Goal: Task Accomplishment & Management: Complete application form

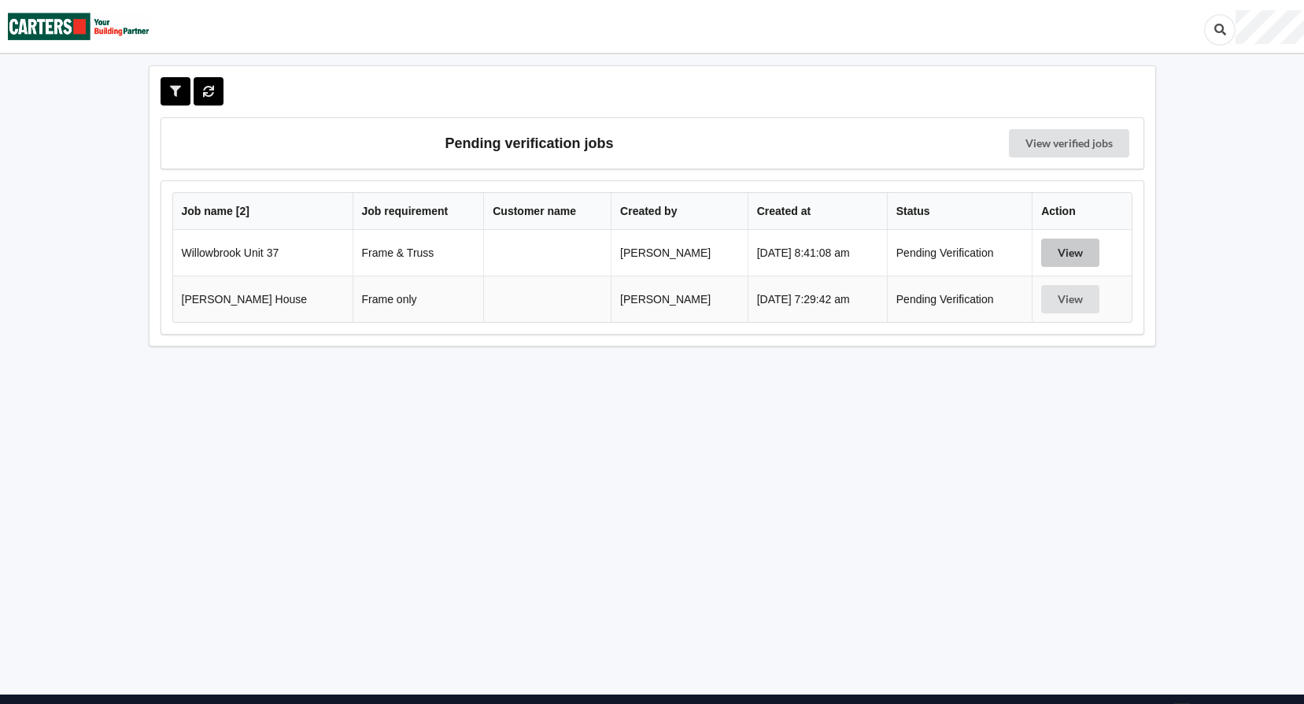
click at [1057, 250] on button "View" at bounding box center [1070, 253] width 58 height 28
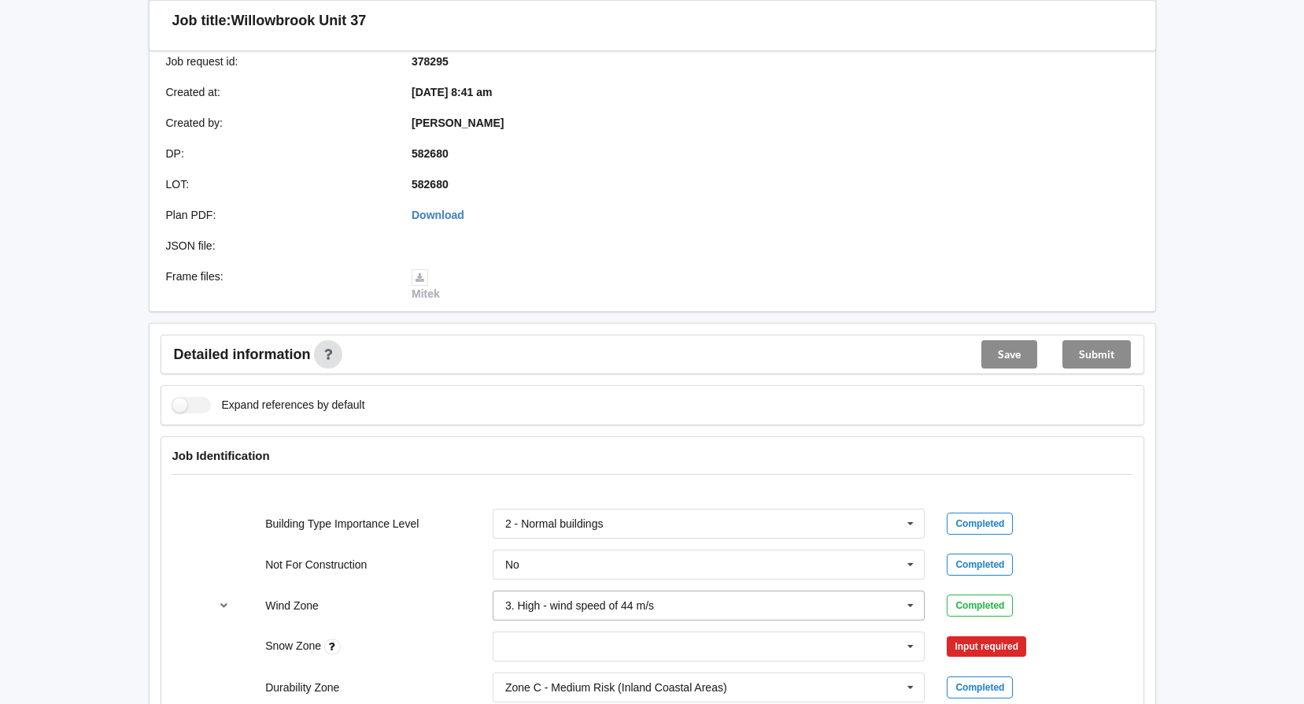
scroll to position [551, 0]
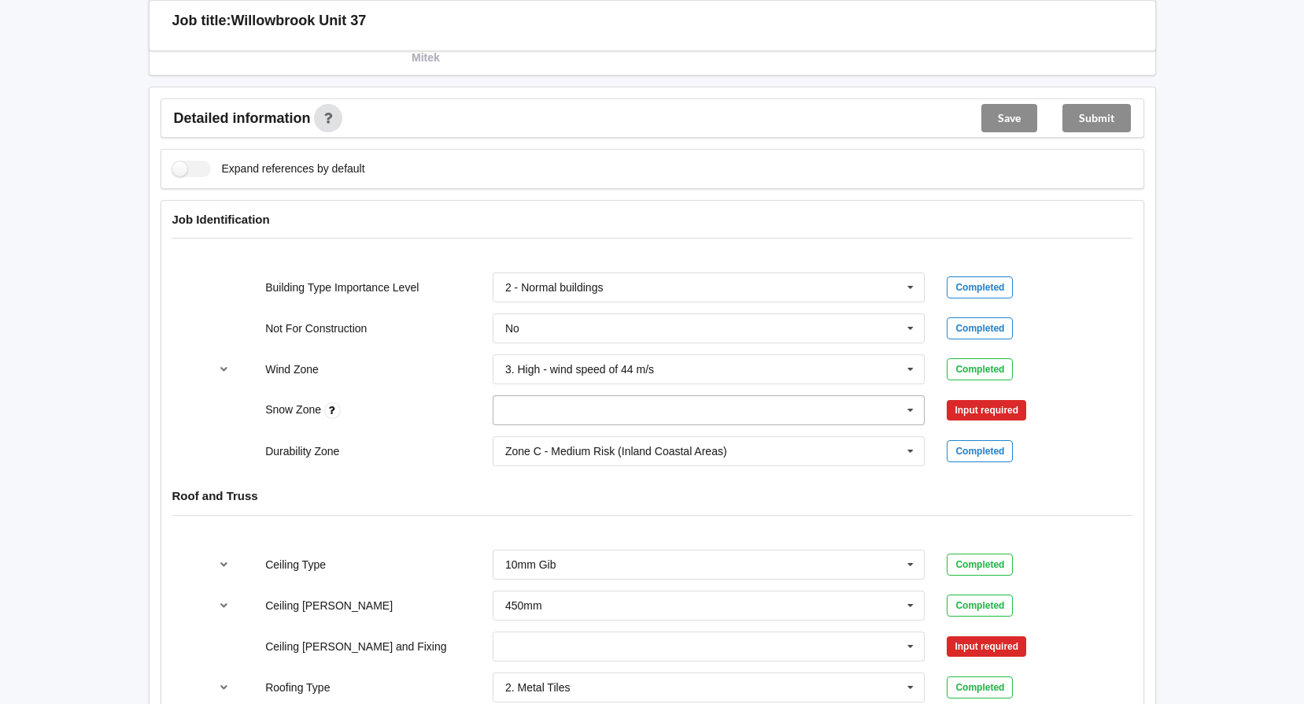
drag, startPoint x: 914, startPoint y: 408, endPoint x: 671, endPoint y: 412, distance: 242.5
click at [914, 407] on icon at bounding box center [911, 410] width 24 height 29
click at [519, 469] on span "N1" at bounding box center [513, 468] width 14 height 13
click at [981, 404] on button "Confirm input" at bounding box center [994, 411] width 94 height 26
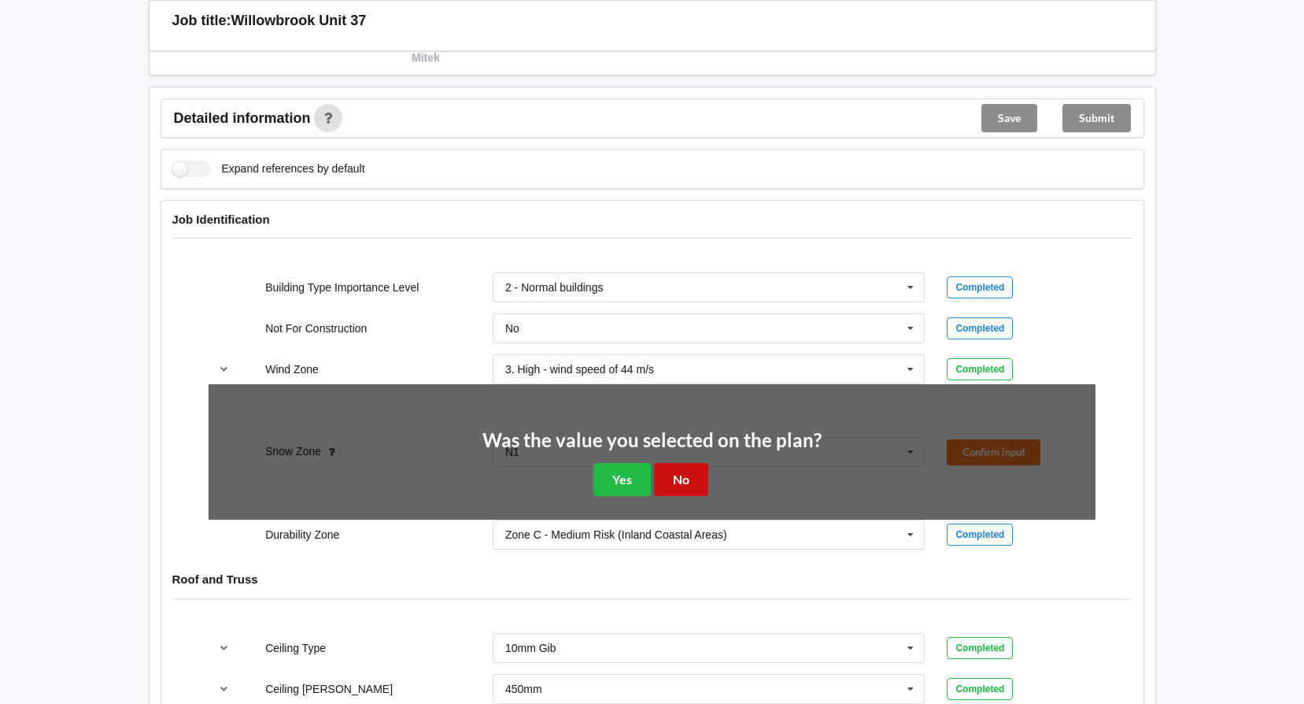
click at [664, 473] on button "No" at bounding box center [681, 479] width 54 height 32
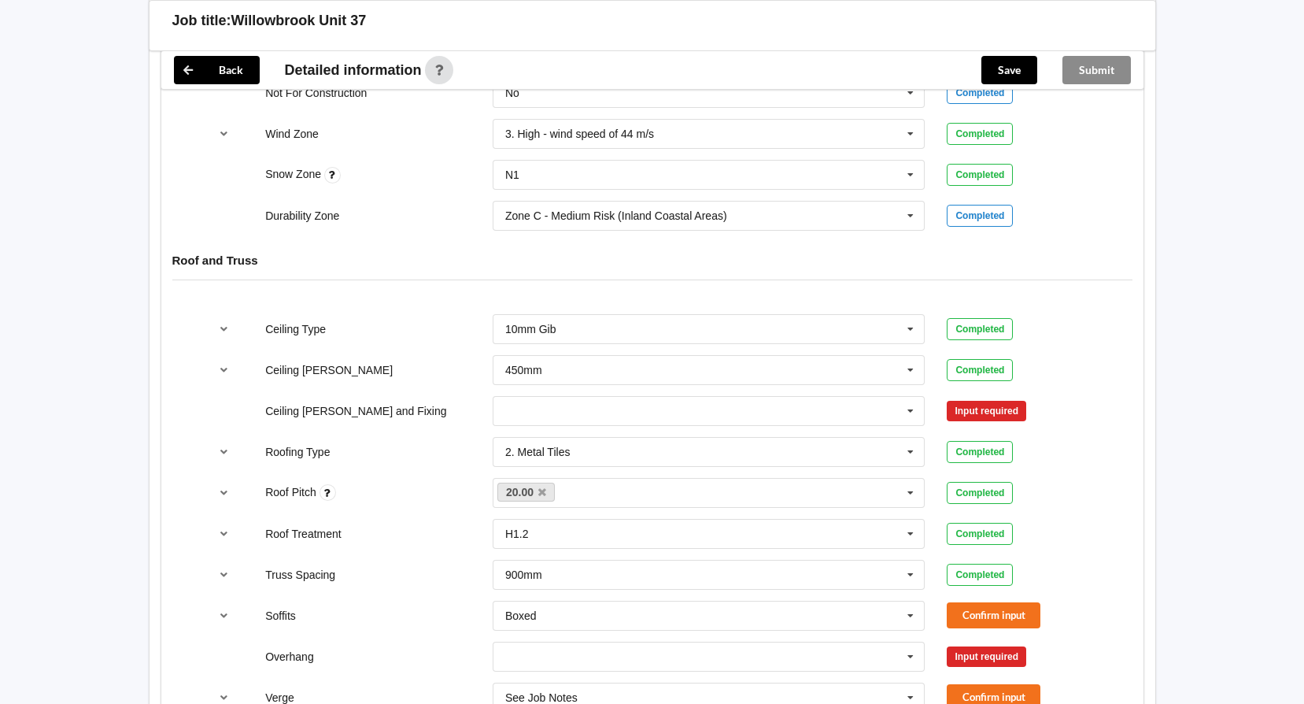
scroll to position [787, 0]
click at [909, 411] on icon at bounding box center [911, 410] width 24 height 29
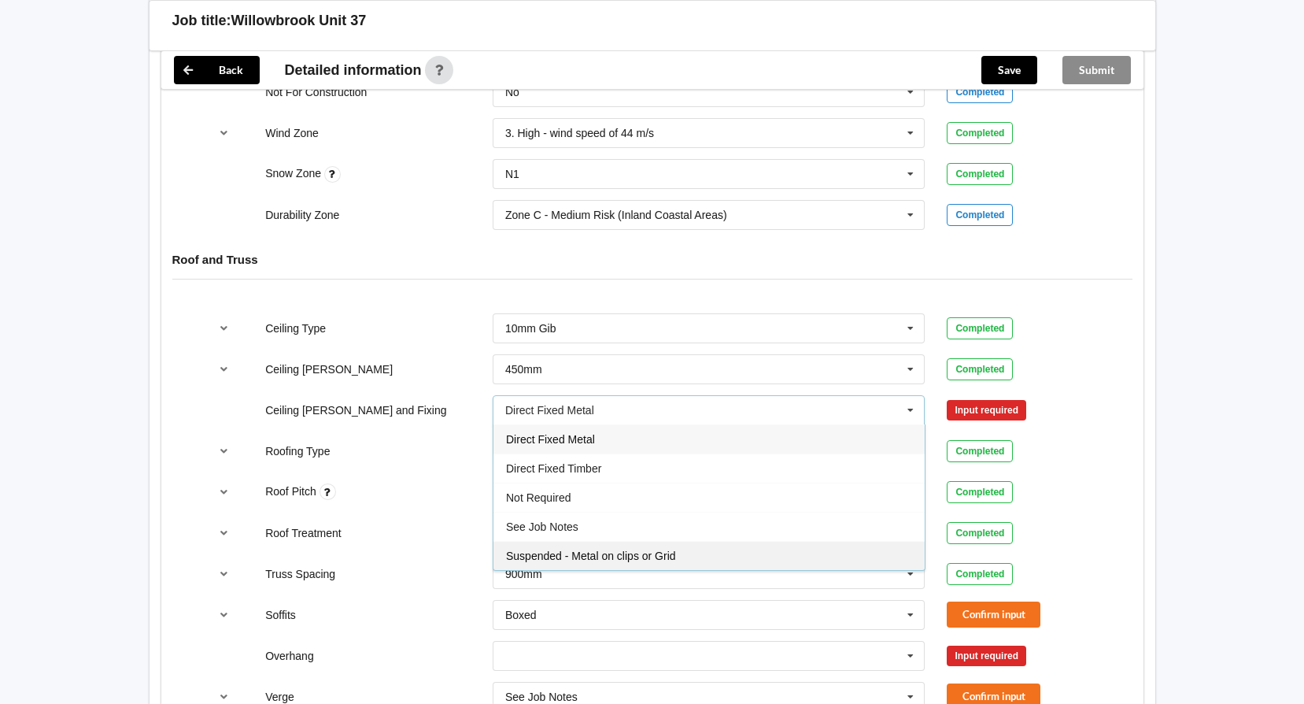
click at [584, 557] on span "Suspended - Metal on clips or Grid" at bounding box center [591, 555] width 170 height 13
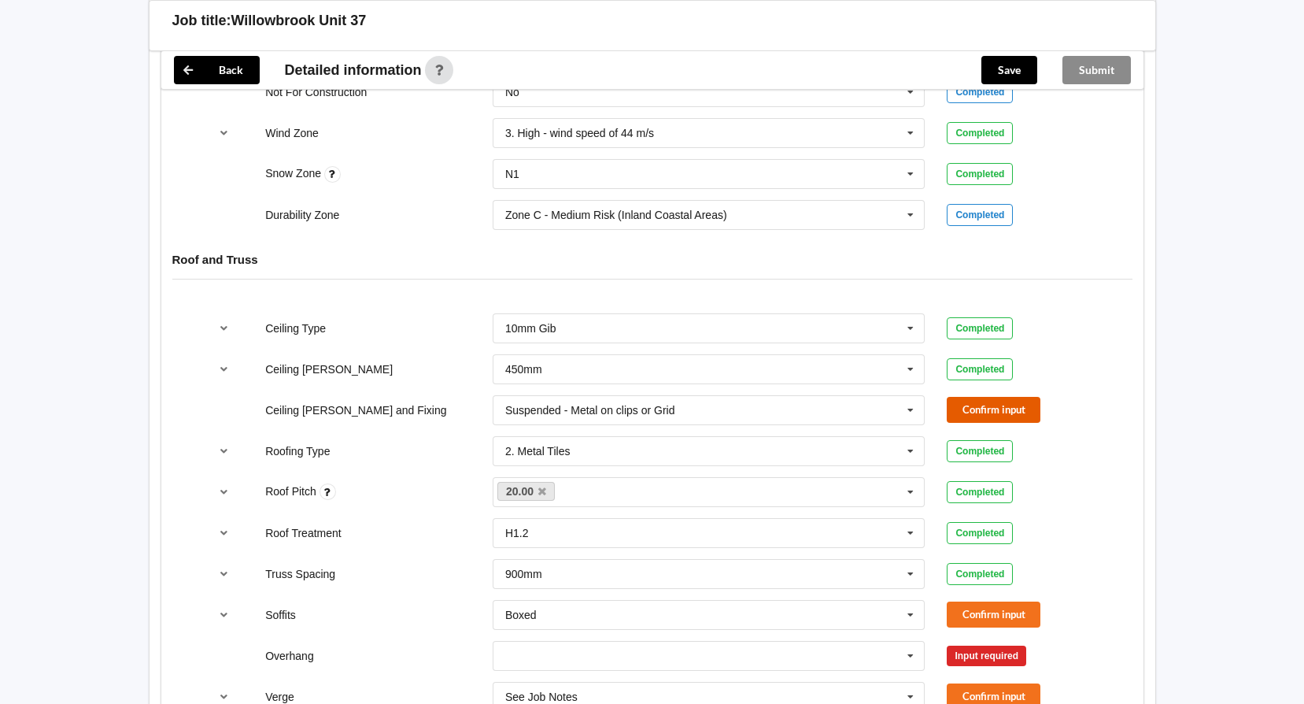
click at [1005, 408] on button "Confirm input" at bounding box center [994, 410] width 94 height 26
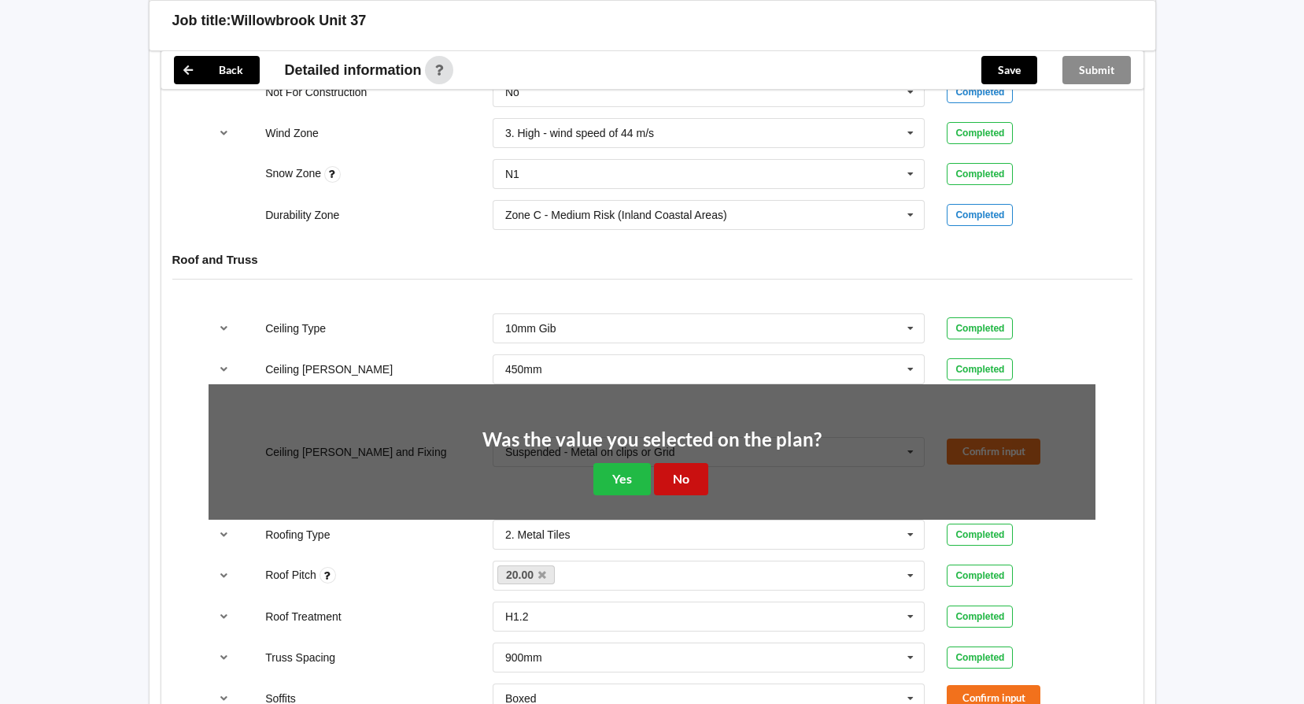
click at [671, 482] on button "No" at bounding box center [681, 479] width 54 height 32
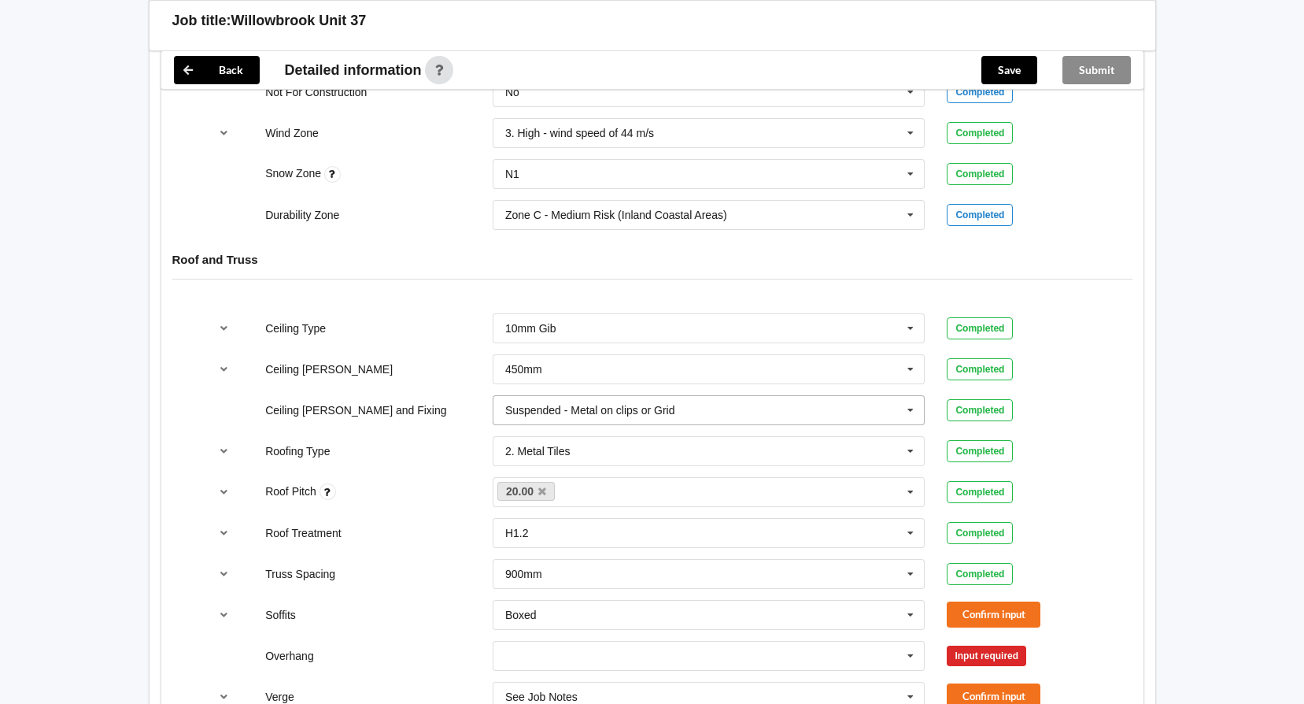
click at [913, 409] on icon at bounding box center [911, 410] width 24 height 29
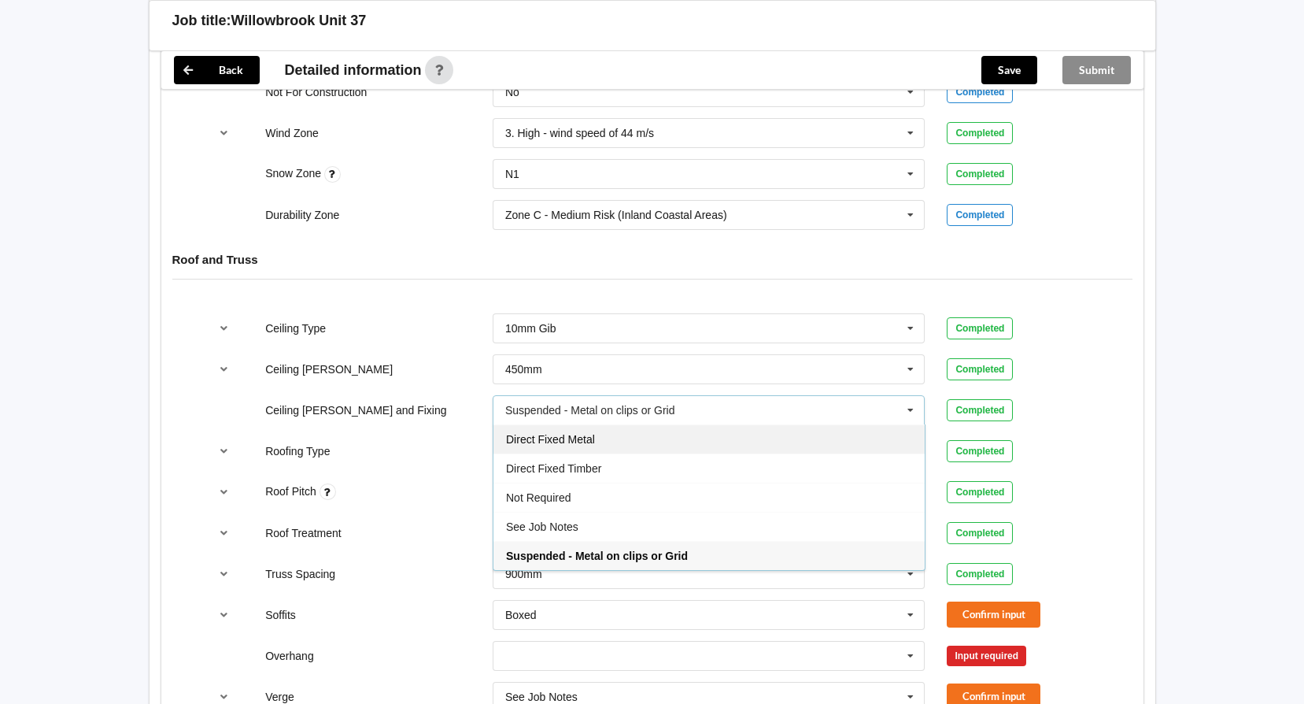
click at [593, 435] on span "Direct Fixed Metal" at bounding box center [550, 439] width 89 height 13
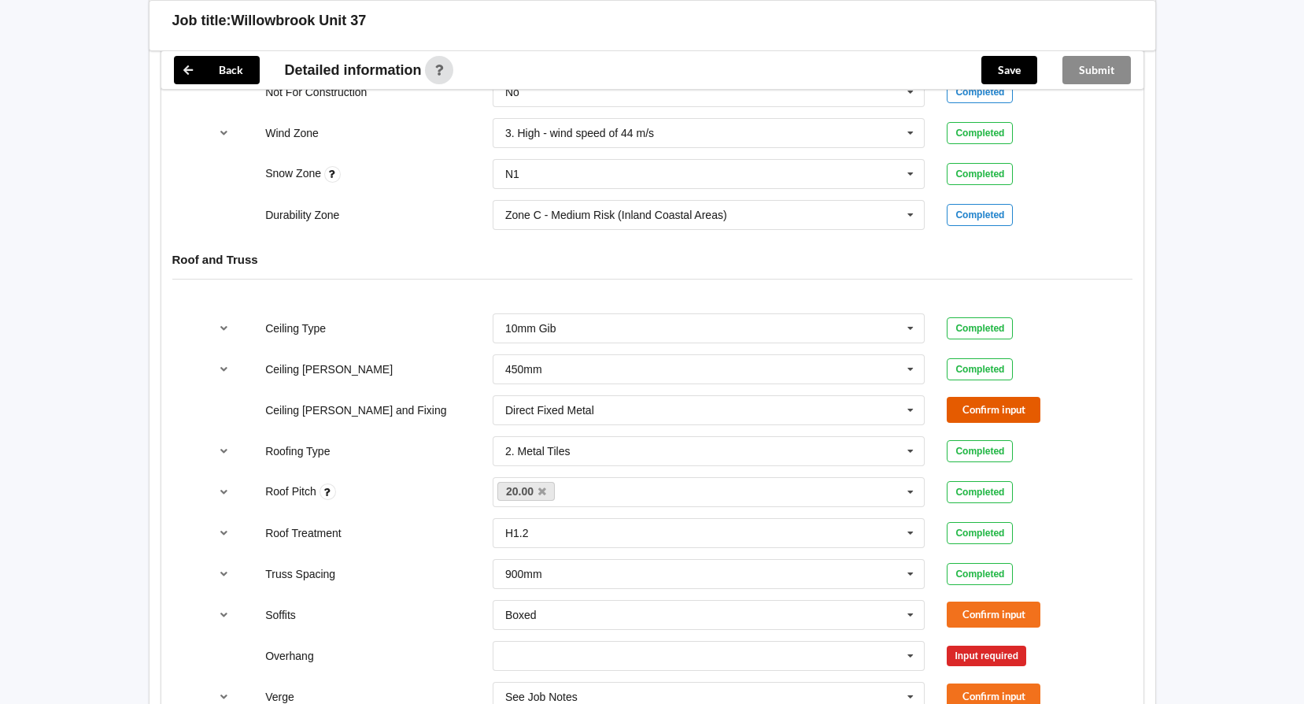
click at [1000, 407] on button "Confirm input" at bounding box center [994, 410] width 94 height 26
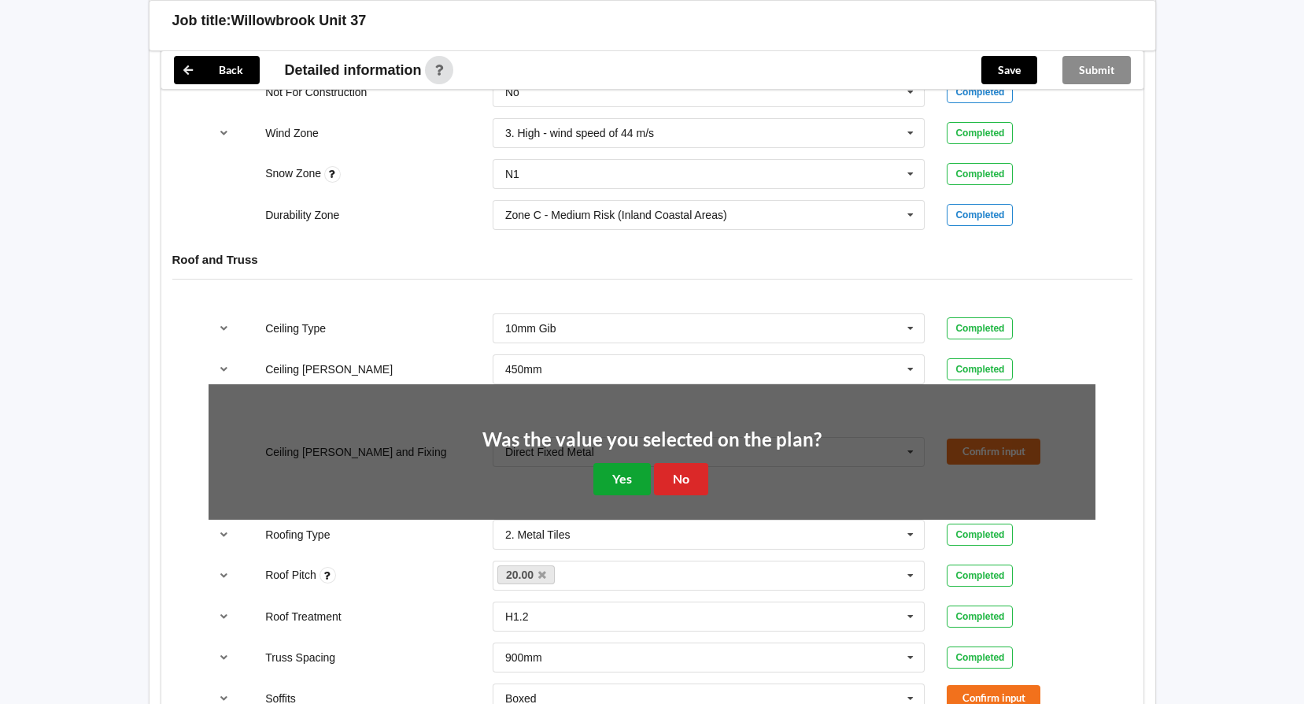
click at [639, 488] on button "Yes" at bounding box center [622, 479] width 57 height 32
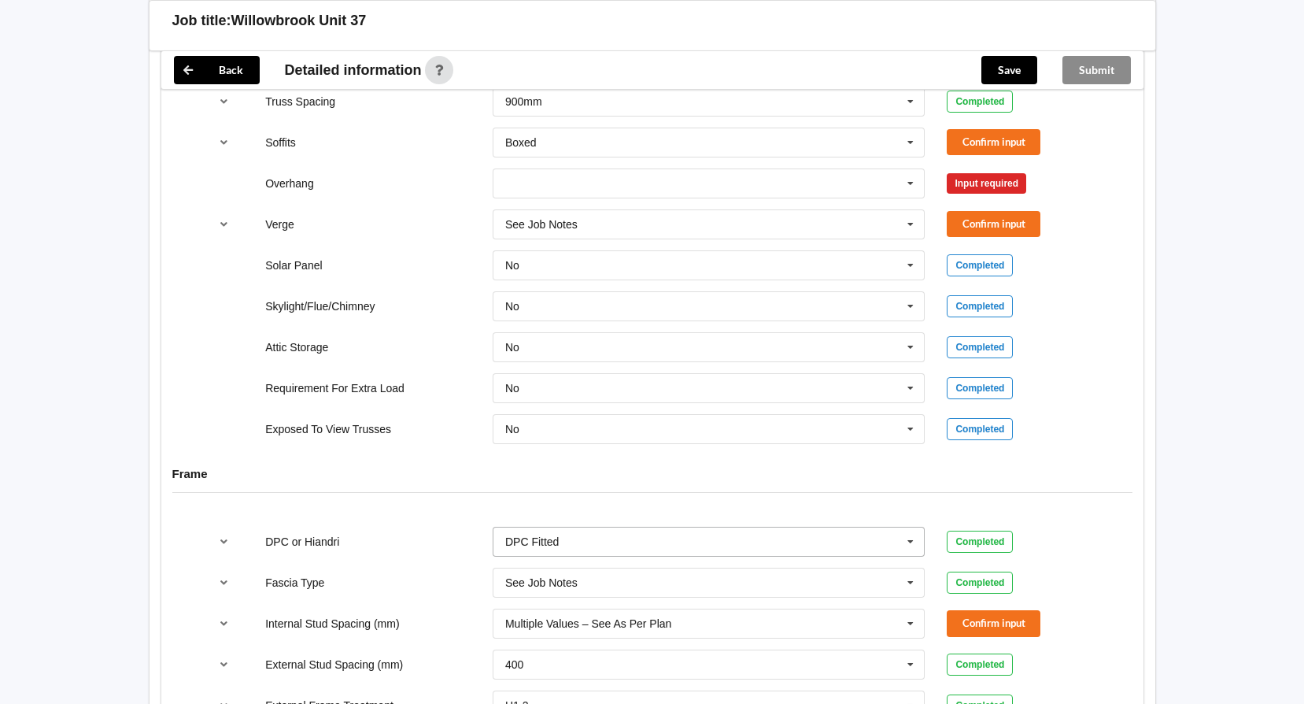
scroll to position [1496, 0]
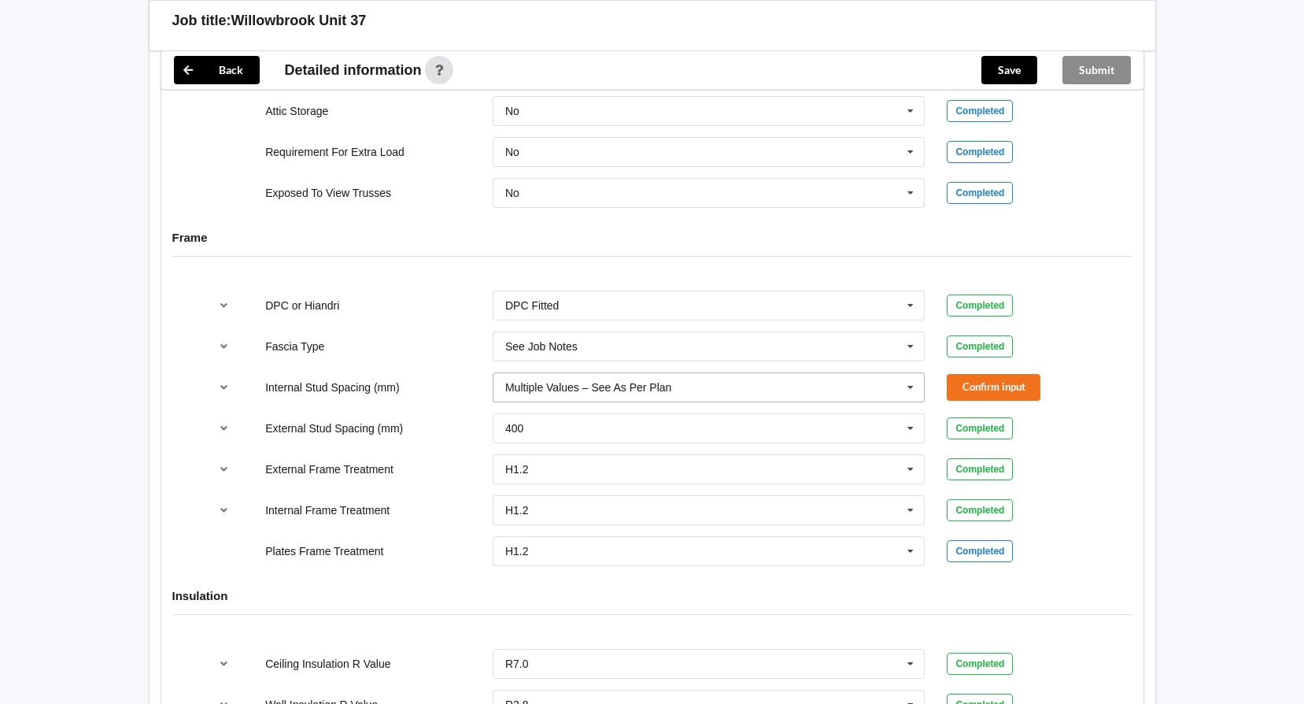
click at [912, 389] on icon at bounding box center [911, 387] width 24 height 29
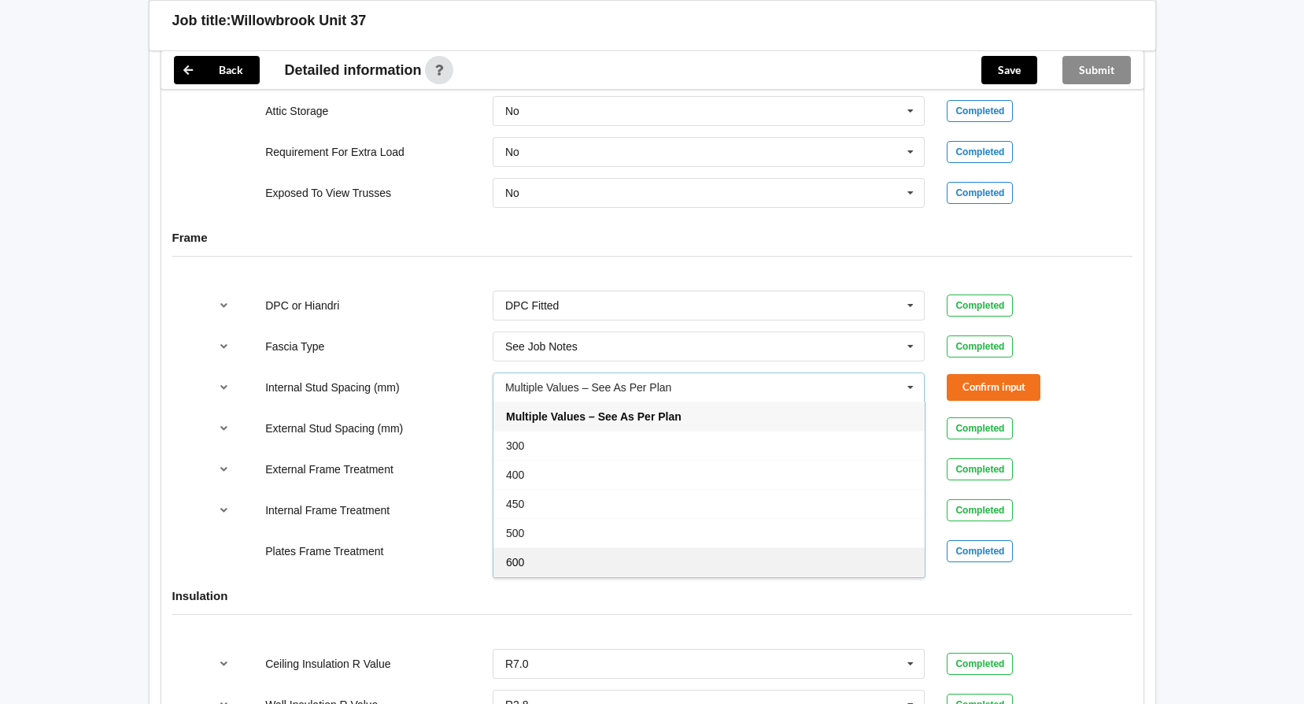
click at [527, 564] on div "600" at bounding box center [709, 561] width 431 height 29
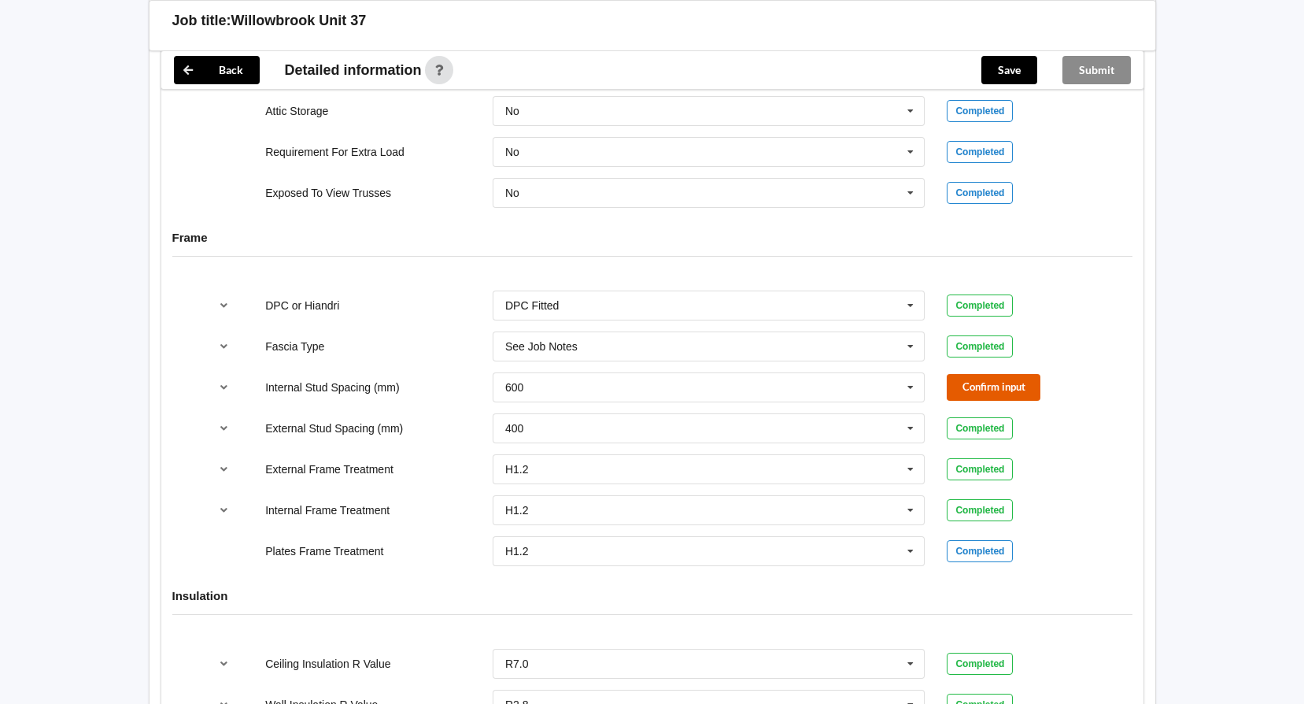
click at [986, 391] on button "Confirm input" at bounding box center [994, 387] width 94 height 26
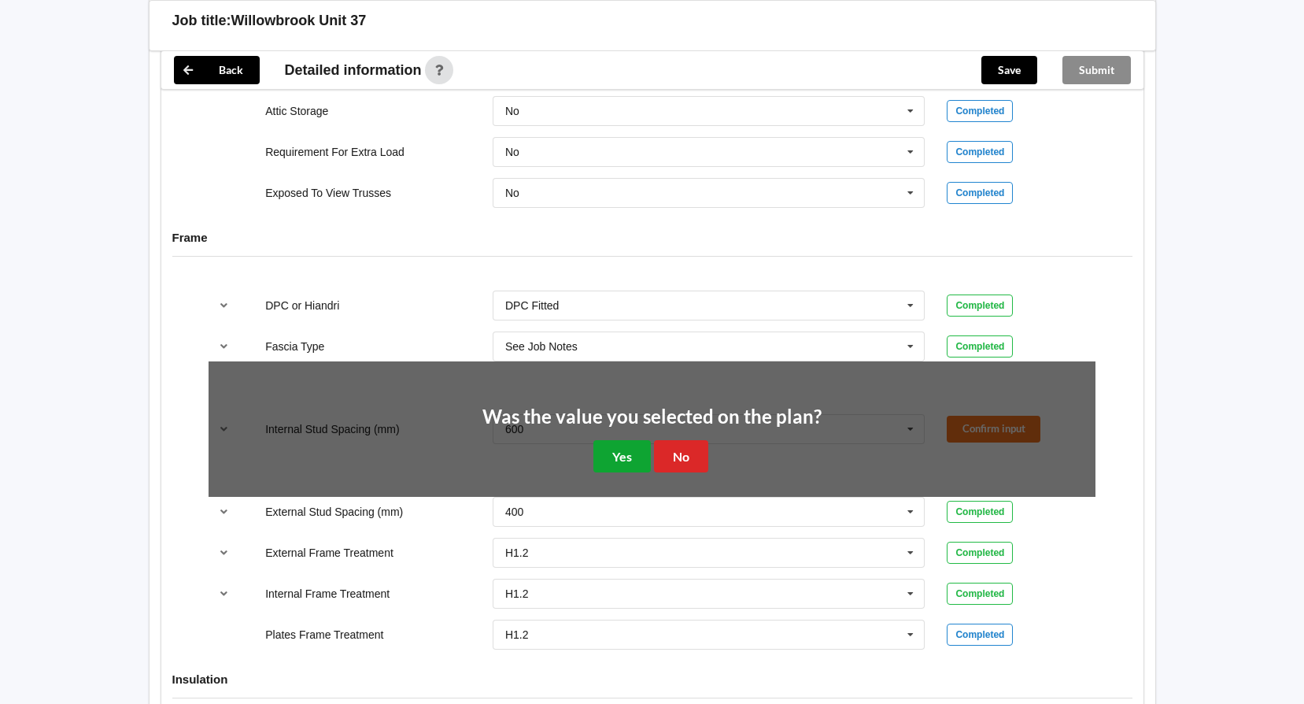
click at [622, 460] on button "Yes" at bounding box center [622, 456] width 57 height 32
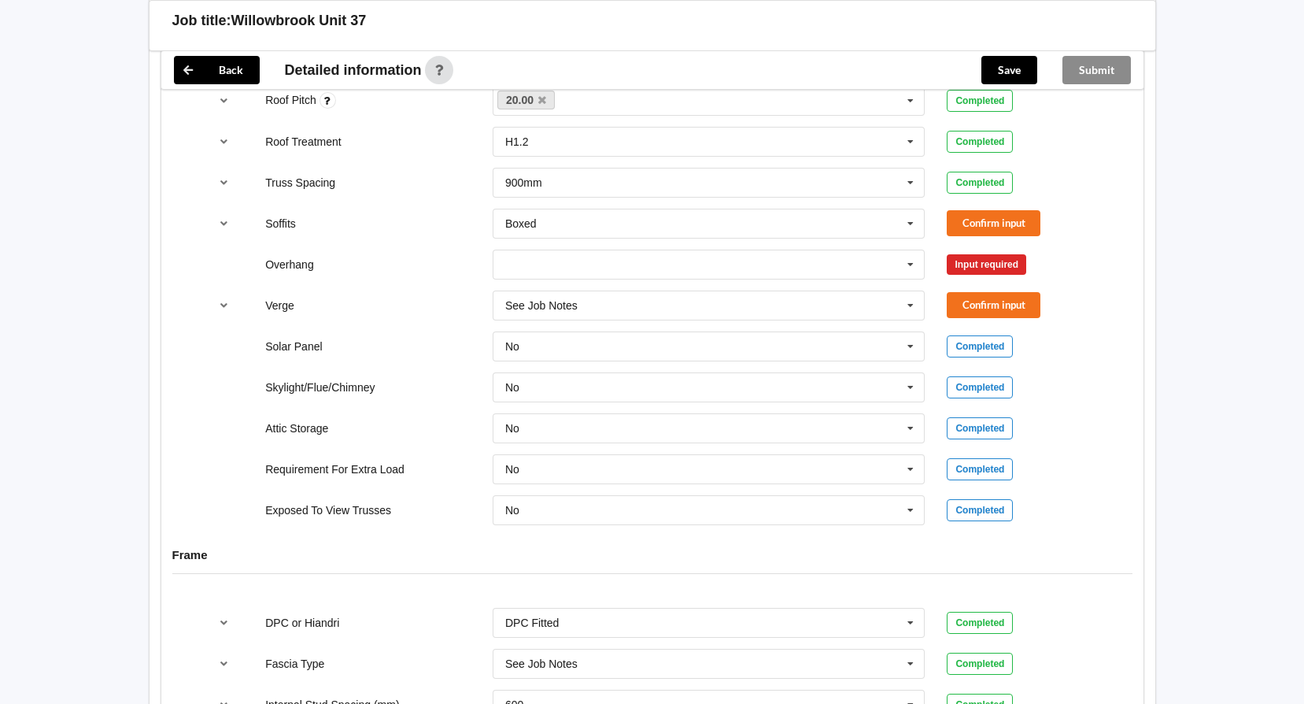
scroll to position [1175, 0]
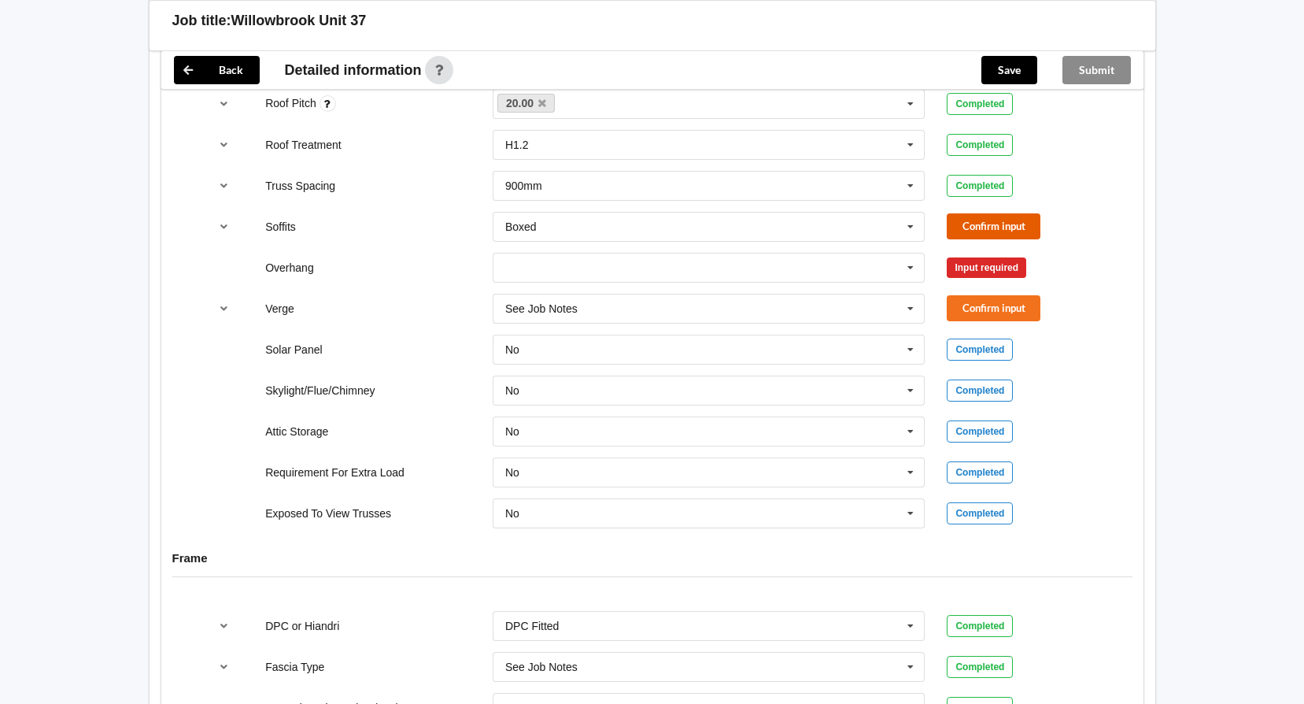
click at [1004, 225] on button "Confirm input" at bounding box center [994, 226] width 94 height 26
click at [915, 268] on icon at bounding box center [911, 267] width 24 height 29
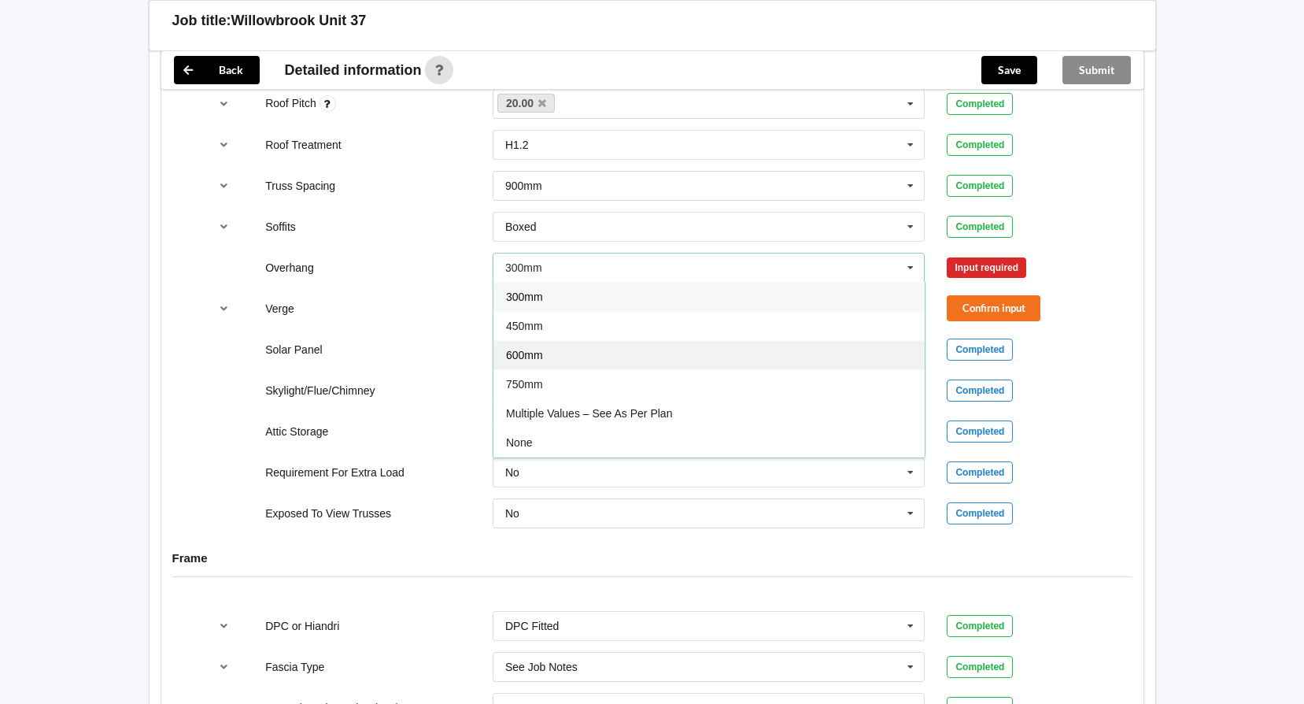
click at [557, 358] on div "600mm" at bounding box center [709, 354] width 431 height 29
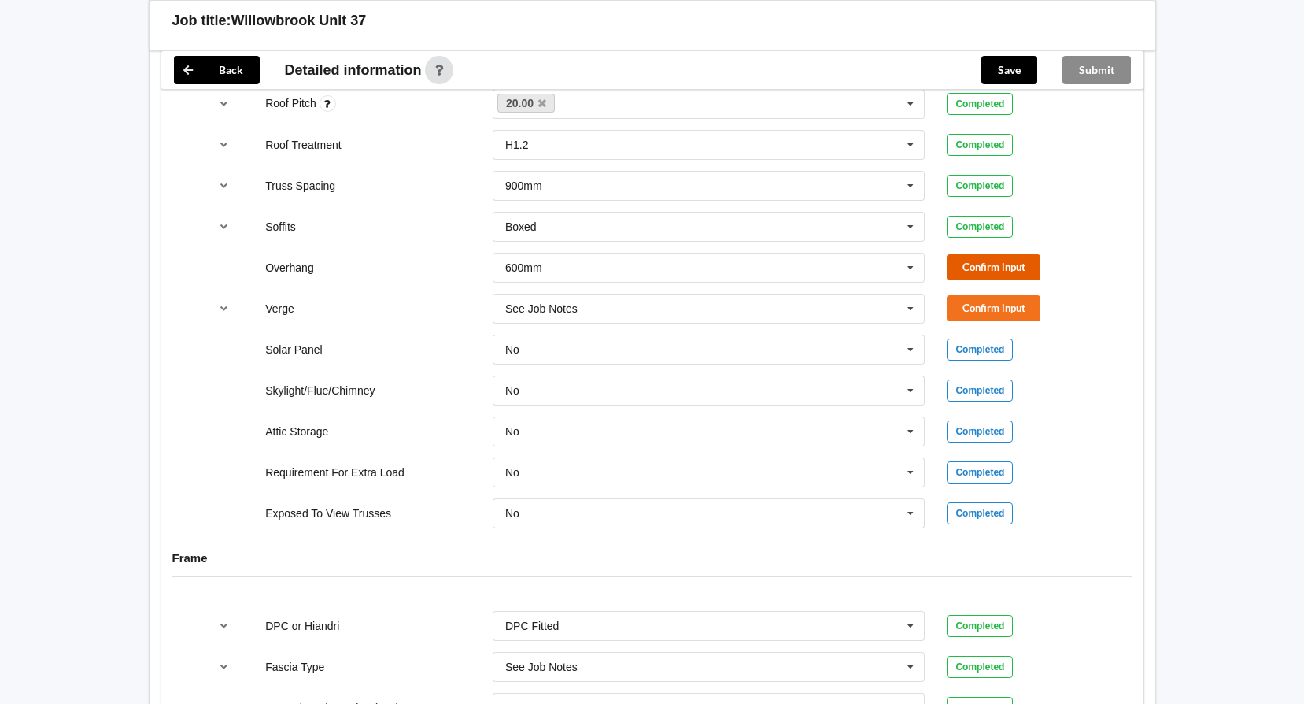
click at [994, 266] on button "Confirm input" at bounding box center [994, 267] width 94 height 26
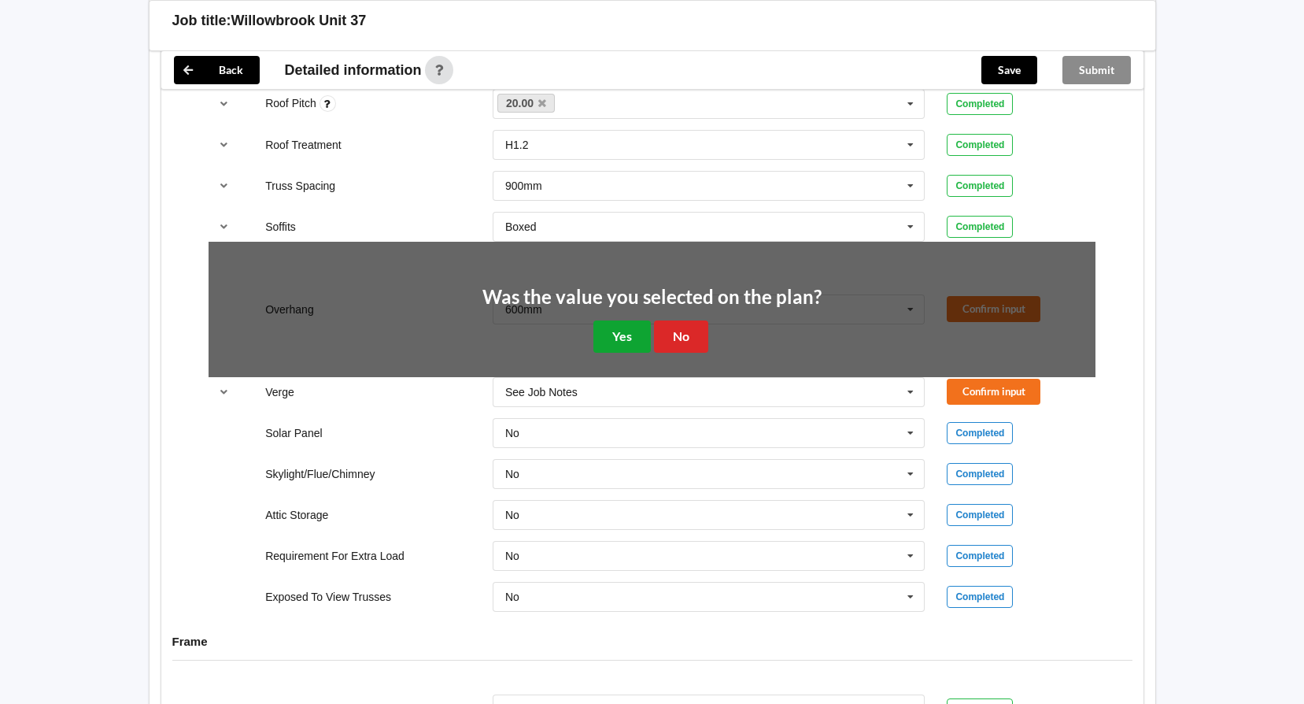
click at [623, 343] on button "Yes" at bounding box center [622, 336] width 57 height 32
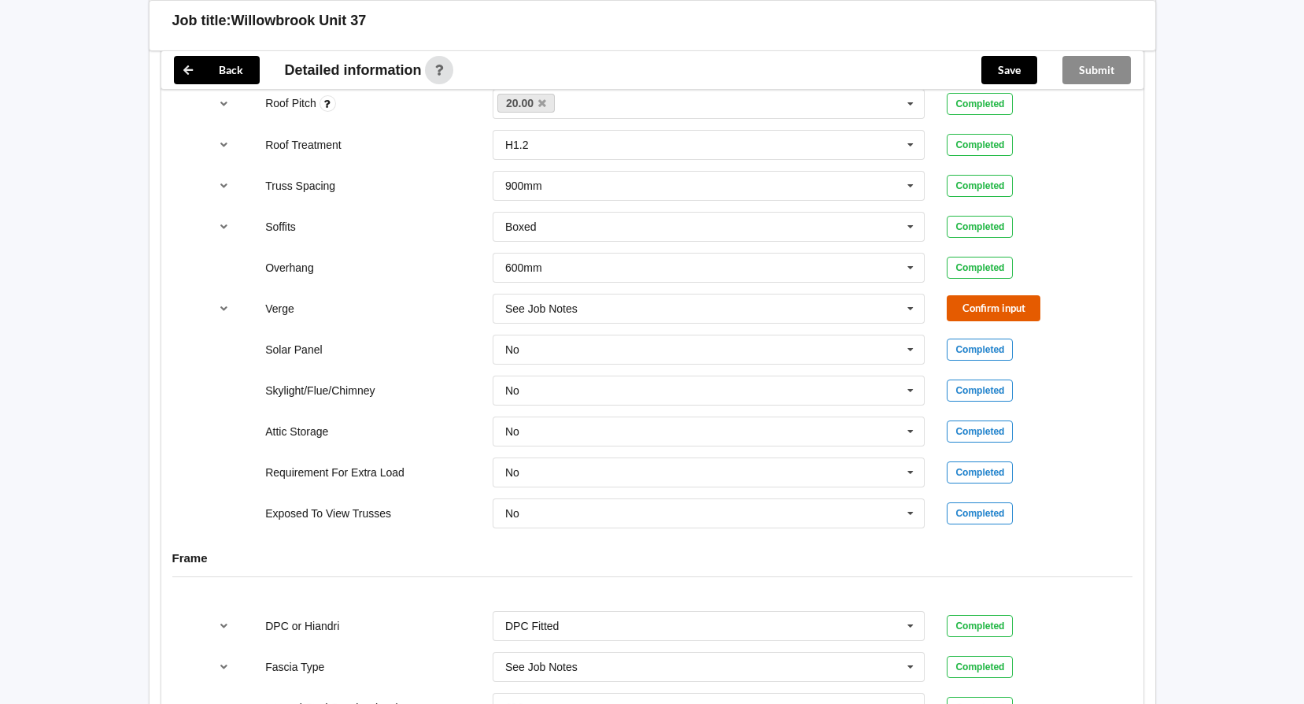
click at [981, 309] on button "Confirm input" at bounding box center [994, 308] width 94 height 26
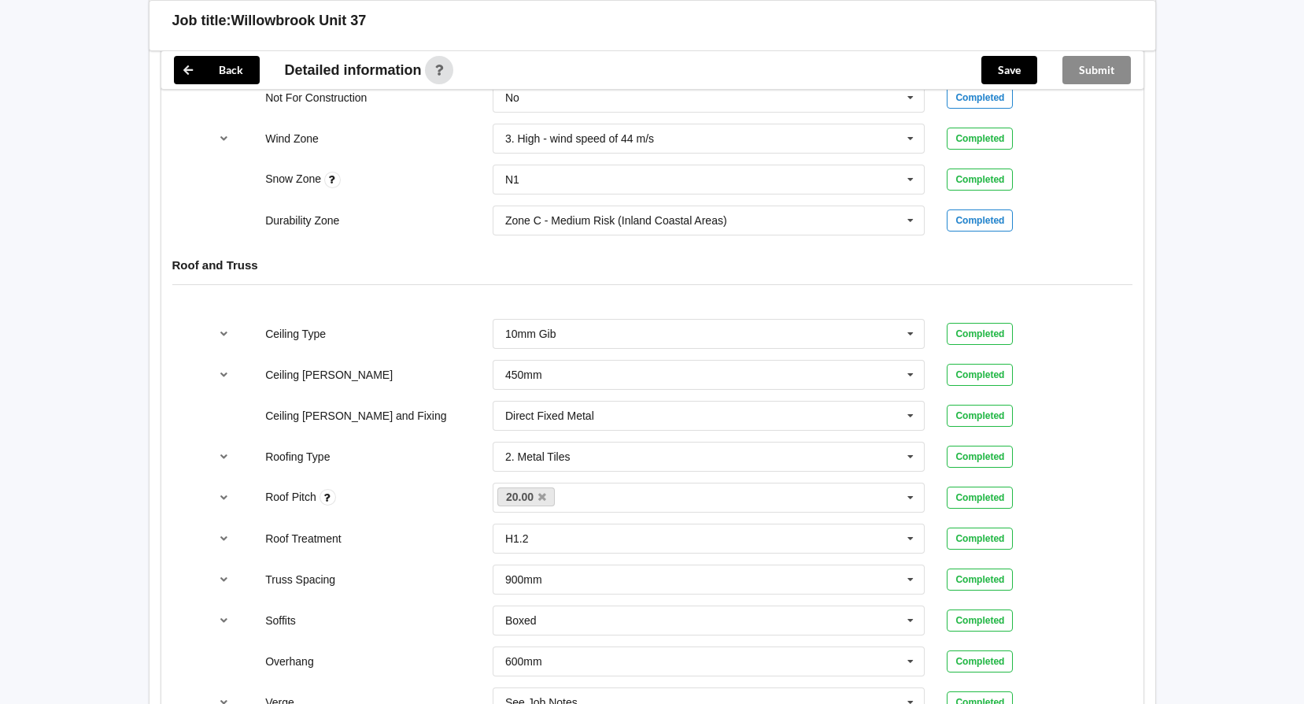
scroll to position [309, 0]
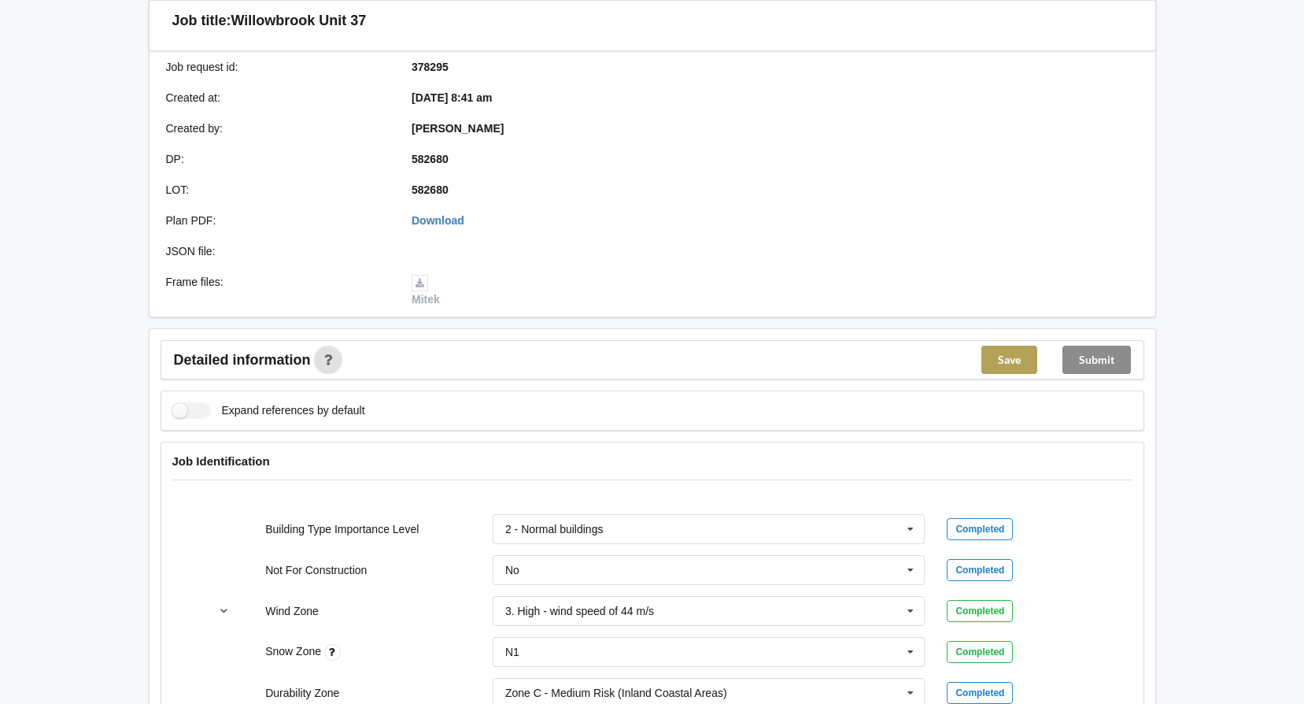
click at [1006, 353] on button "Save" at bounding box center [1010, 360] width 56 height 28
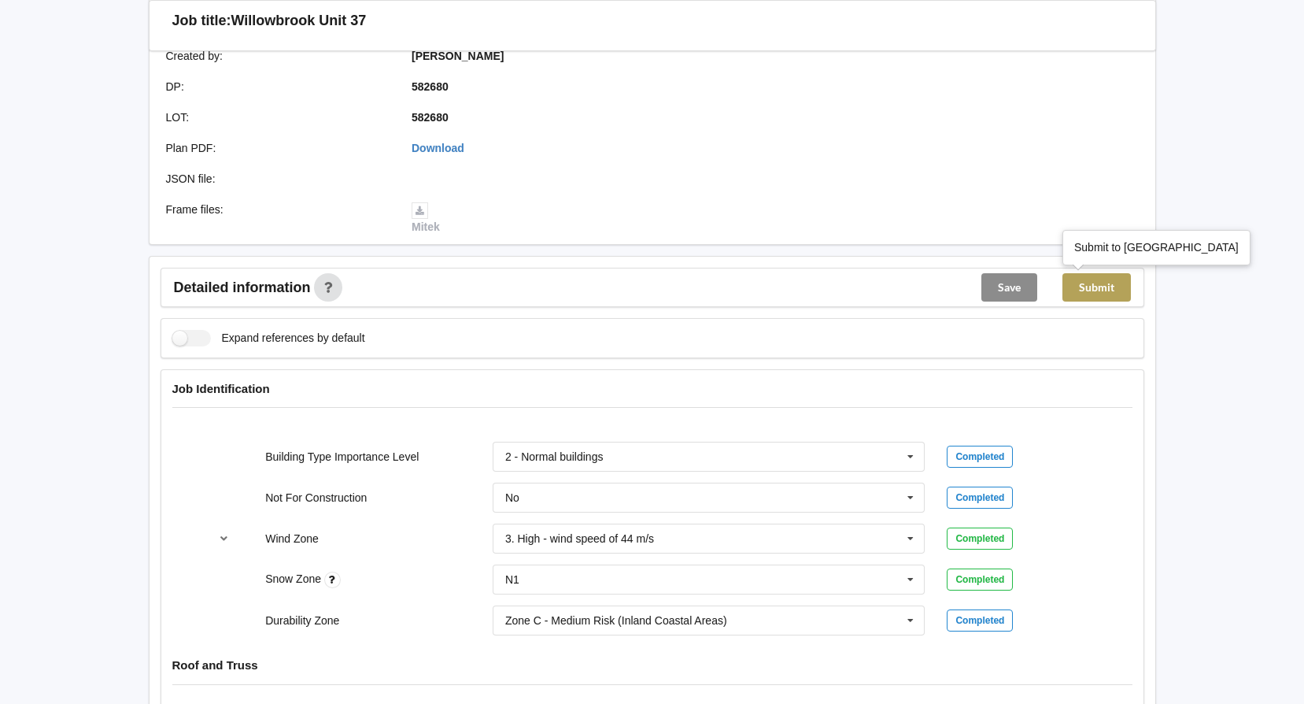
click at [1096, 294] on button "Submit" at bounding box center [1097, 287] width 68 height 28
